Goal: Find specific page/section: Find specific page/section

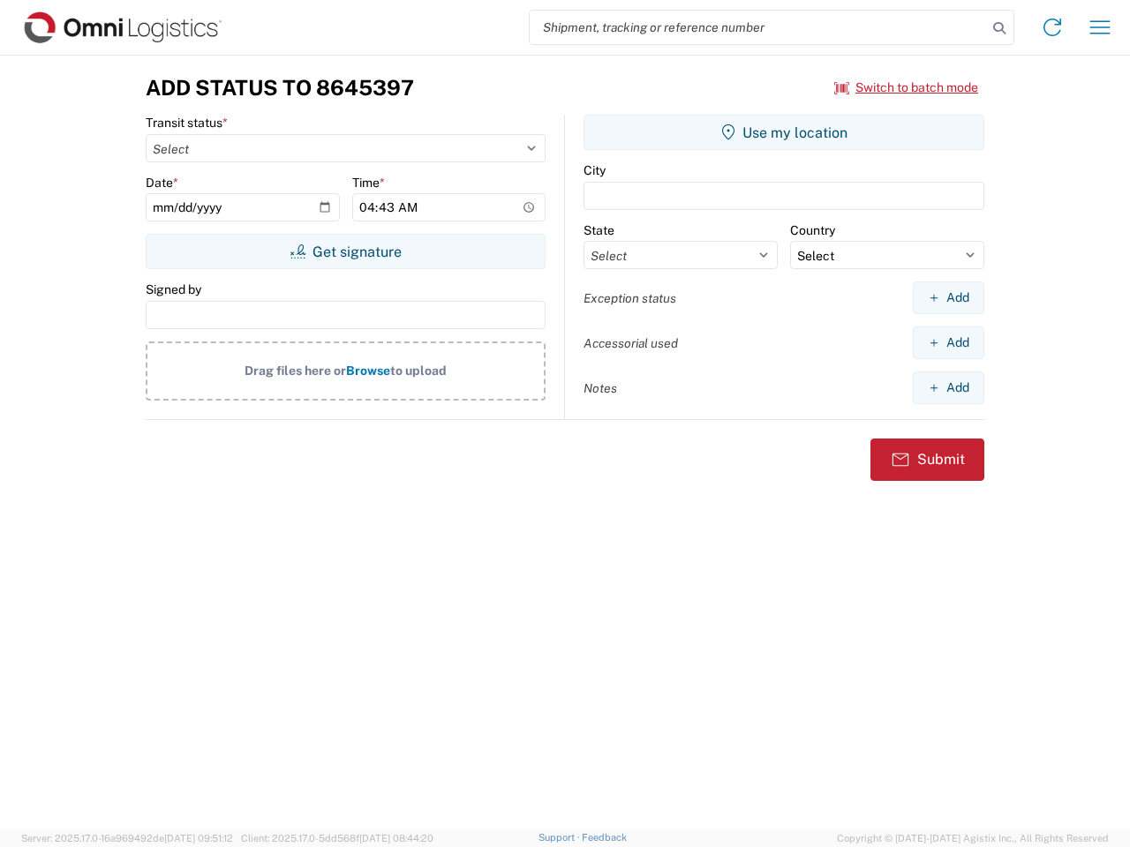
click at [758, 27] on input "search" at bounding box center [758, 28] width 457 height 34
click at [999, 28] on icon at bounding box center [999, 28] width 25 height 25
click at [1052, 27] on icon at bounding box center [1052, 27] width 28 height 28
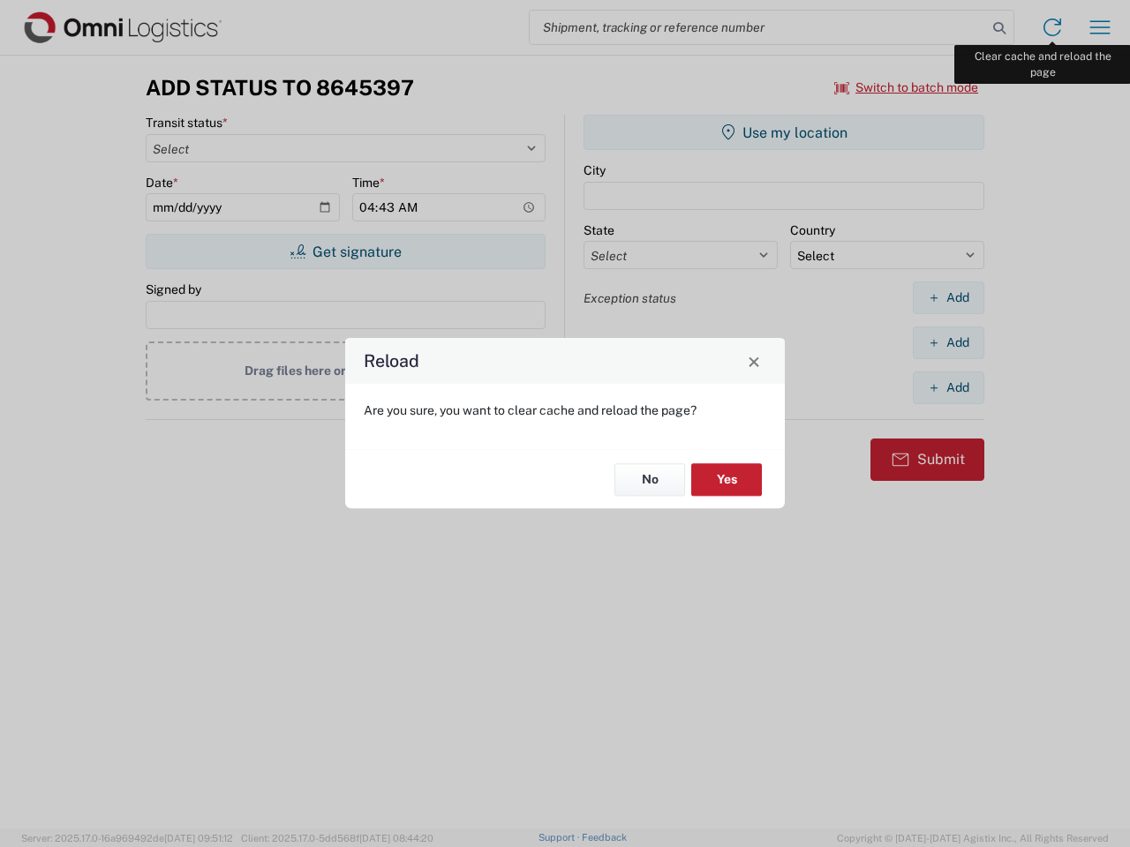
click at [1100, 27] on div "Reload Are you sure, you want to clear cache and reload the page? No Yes" at bounding box center [565, 423] width 1130 height 847
click at [907, 87] on div "Reload Are you sure, you want to clear cache and reload the page? No Yes" at bounding box center [565, 423] width 1130 height 847
click at [345, 252] on div "Reload Are you sure, you want to clear cache and reload the page? No Yes" at bounding box center [565, 423] width 1130 height 847
click at [784, 132] on div "Reload Are you sure, you want to clear cache and reload the page? No Yes" at bounding box center [565, 423] width 1130 height 847
click at [948, 297] on div "Reload Are you sure, you want to clear cache and reload the page? No Yes" at bounding box center [565, 423] width 1130 height 847
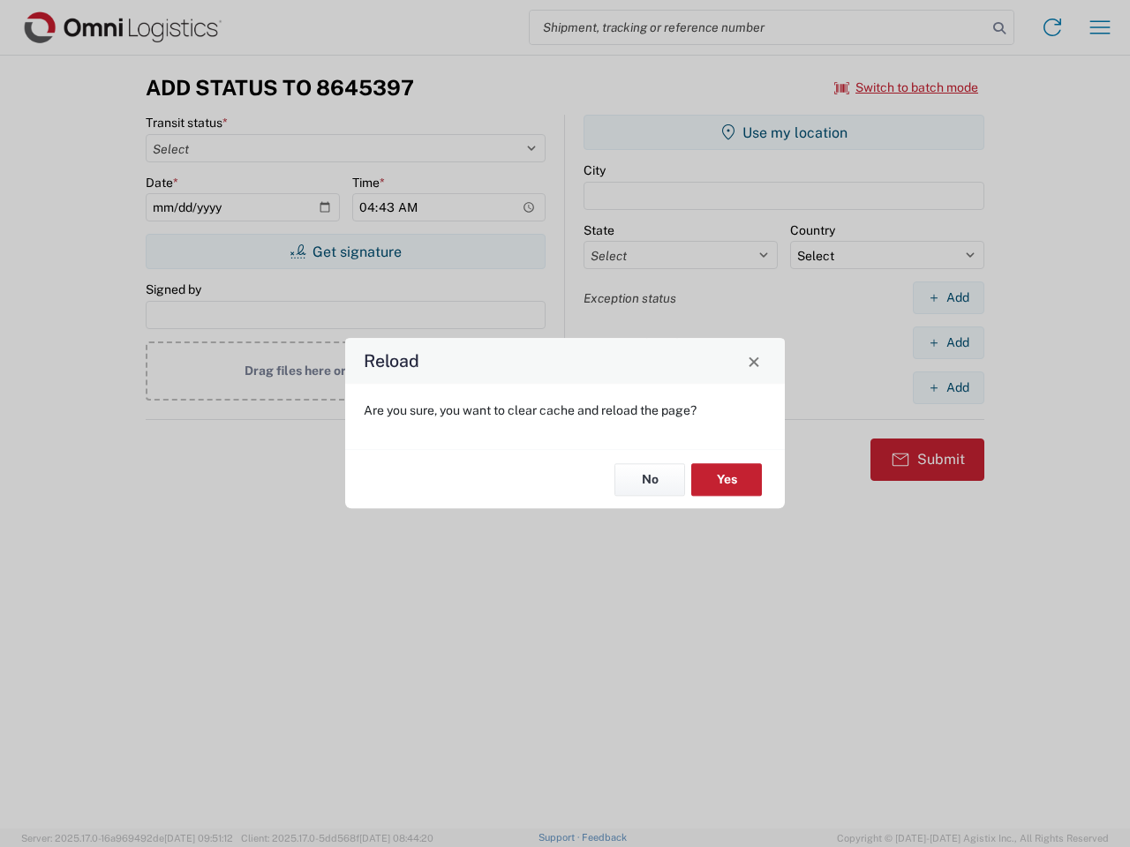
click at [948, 342] on div "Reload Are you sure, you want to clear cache and reload the page? No Yes" at bounding box center [565, 423] width 1130 height 847
click at [948, 387] on div "Reload Are you sure, you want to clear cache and reload the page? No Yes" at bounding box center [565, 423] width 1130 height 847
